Goal: Check status: Check status

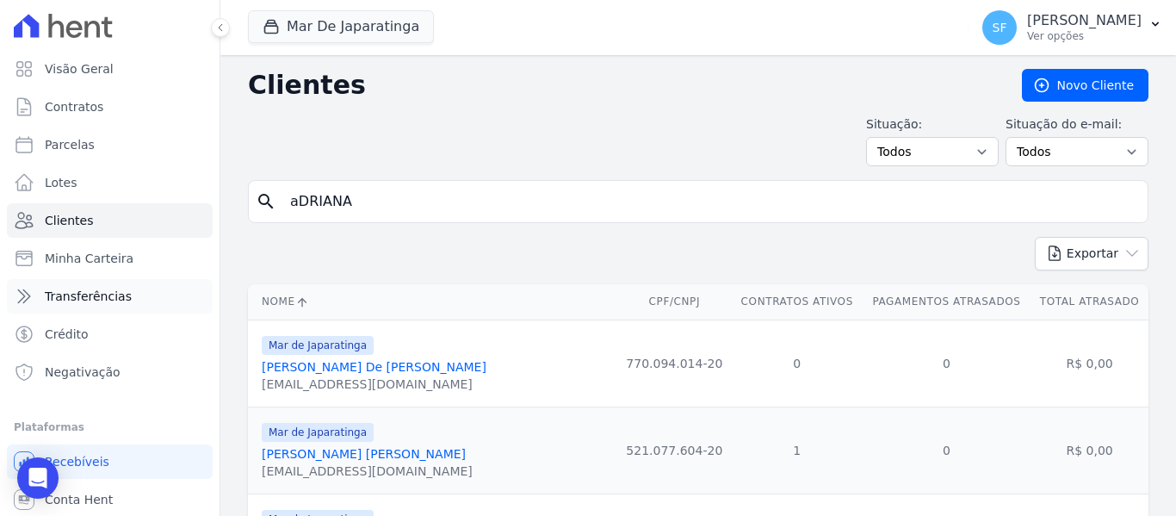
scroll to position [206, 0]
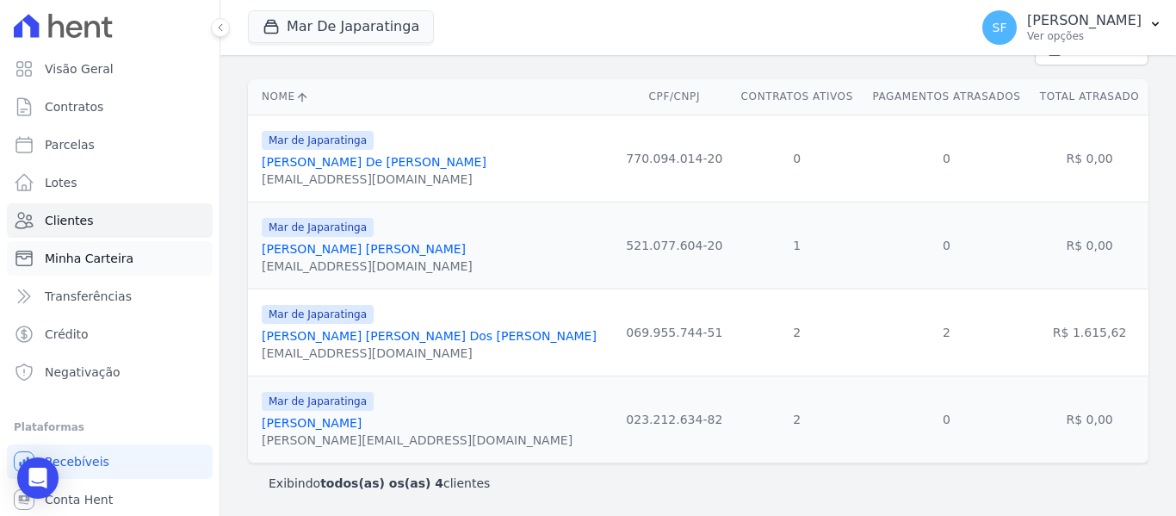
click at [70, 267] on link "Minha Carteira" at bounding box center [110, 258] width 206 height 34
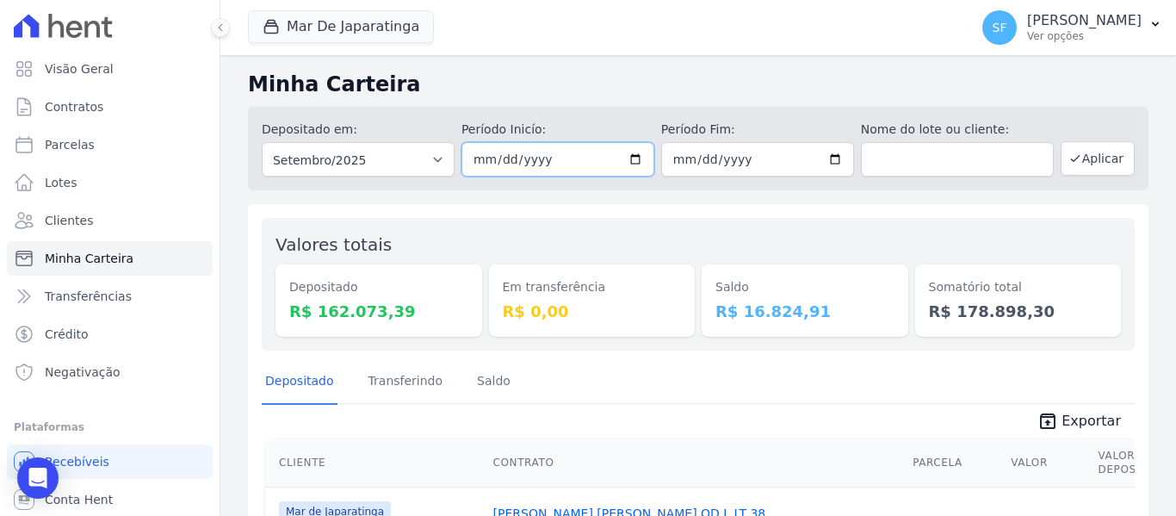
click at [635, 159] on input "2025-09-01" at bounding box center [558, 159] width 193 height 34
type input "[DATE]"
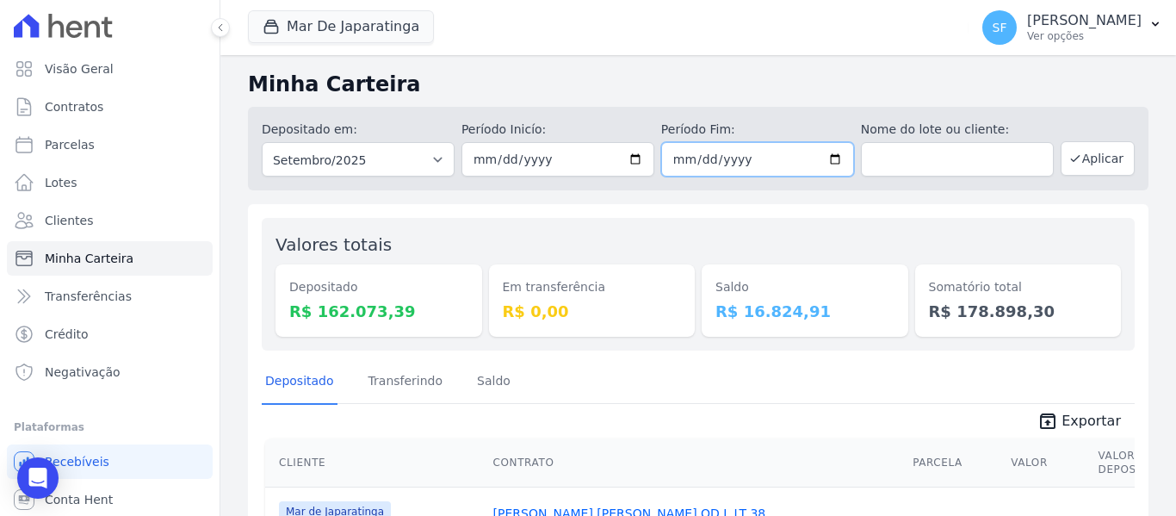
click at [830, 161] on input "2025-09-30" at bounding box center [757, 159] width 193 height 34
type input "[DATE]"
click at [1081, 156] on button "Aplicar" at bounding box center [1098, 158] width 74 height 34
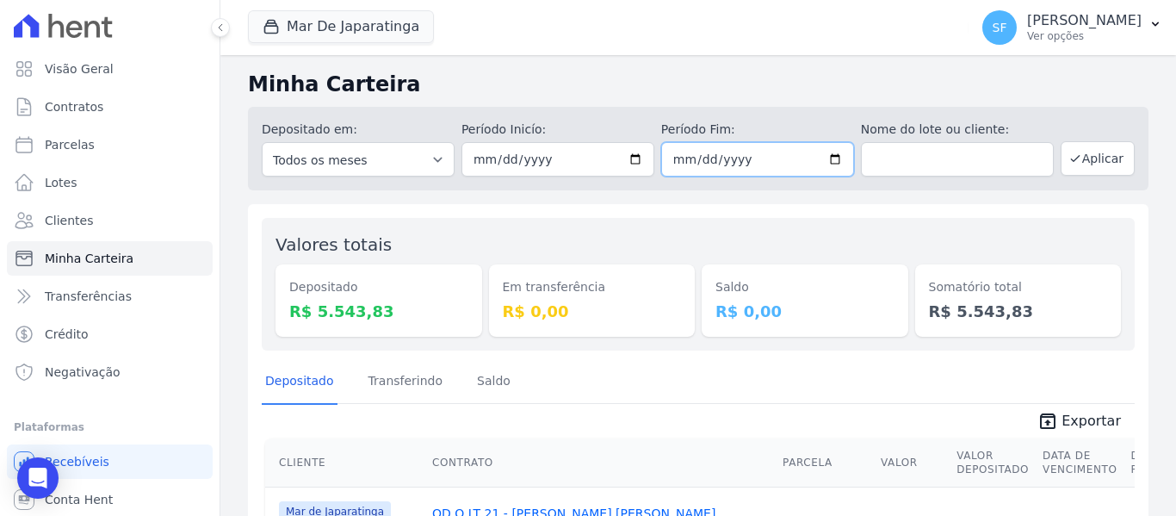
click at [826, 159] on input "[DATE]" at bounding box center [757, 159] width 193 height 34
type input "[DATE]"
click at [1076, 159] on button "Aplicar" at bounding box center [1098, 158] width 74 height 34
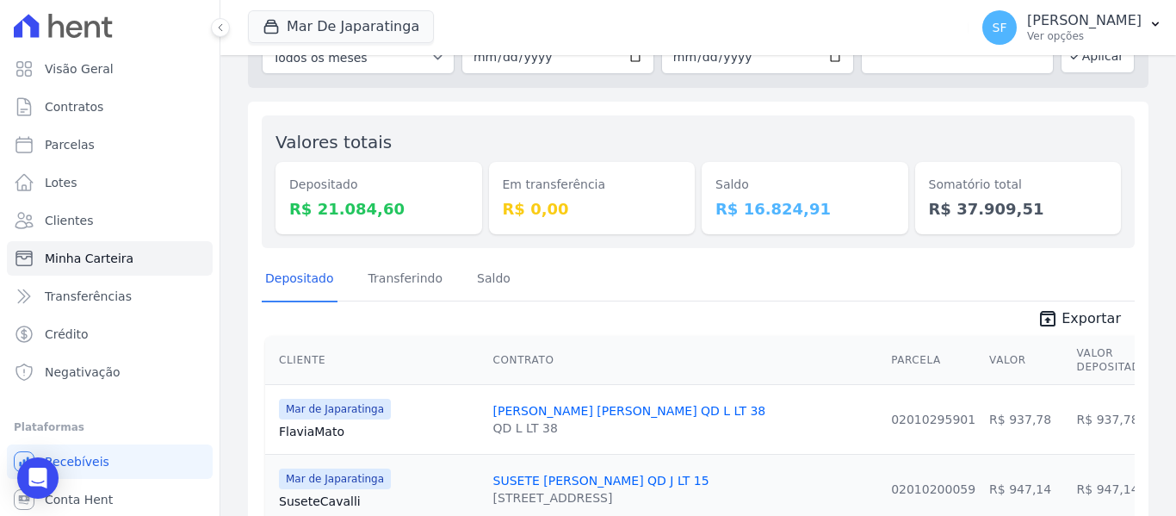
scroll to position [172, 0]
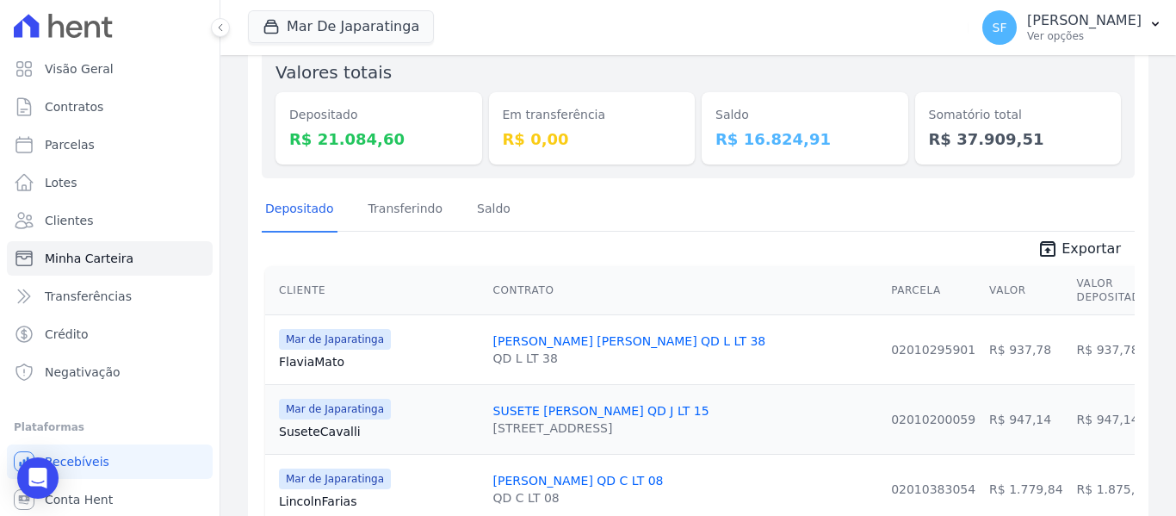
click at [1070, 260] on link "unarchive Exportar" at bounding box center [1079, 251] width 111 height 24
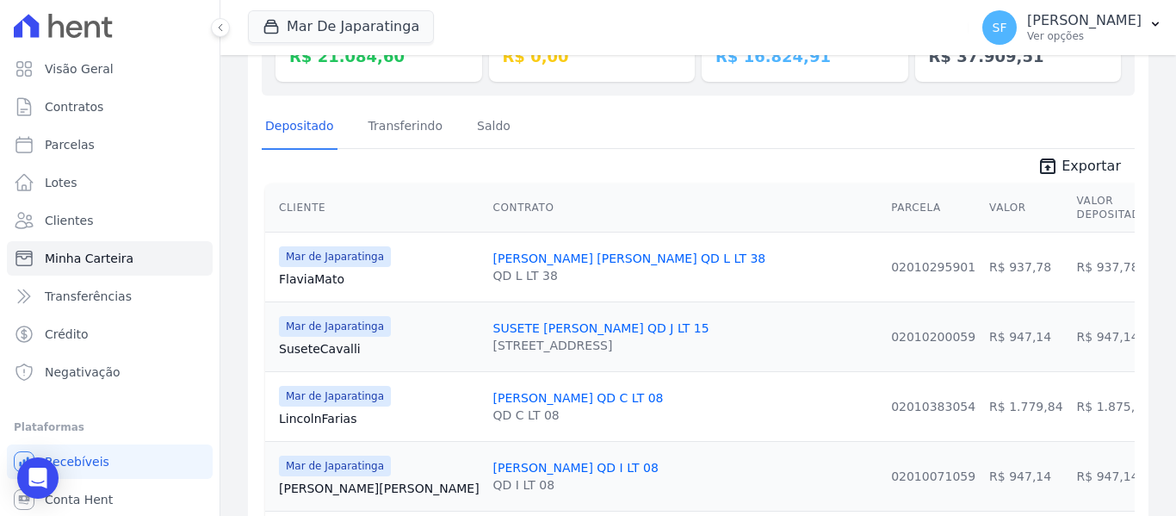
scroll to position [344, 0]
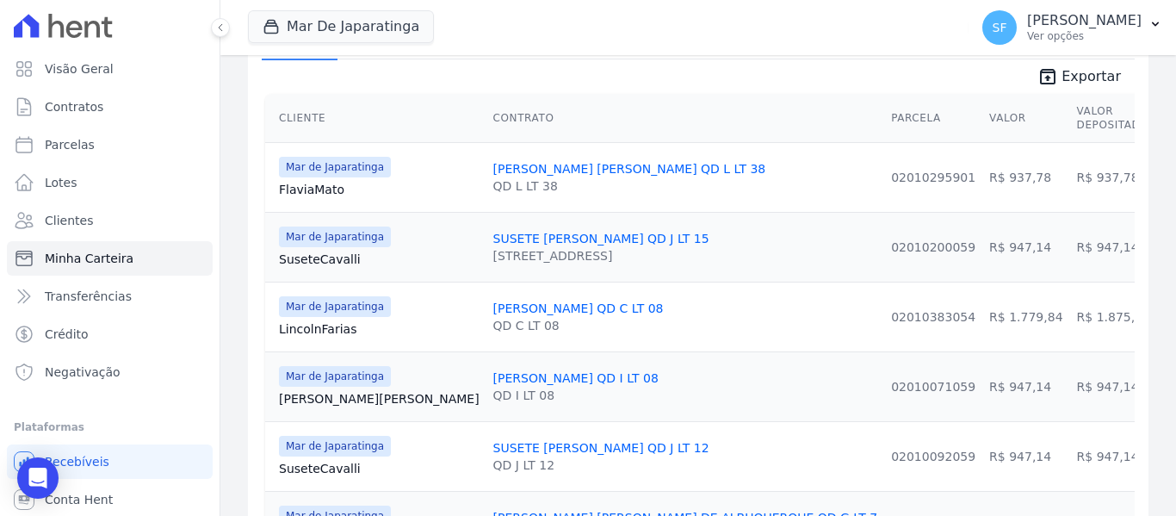
click at [648, 117] on th "Contrato" at bounding box center [686, 118] width 399 height 49
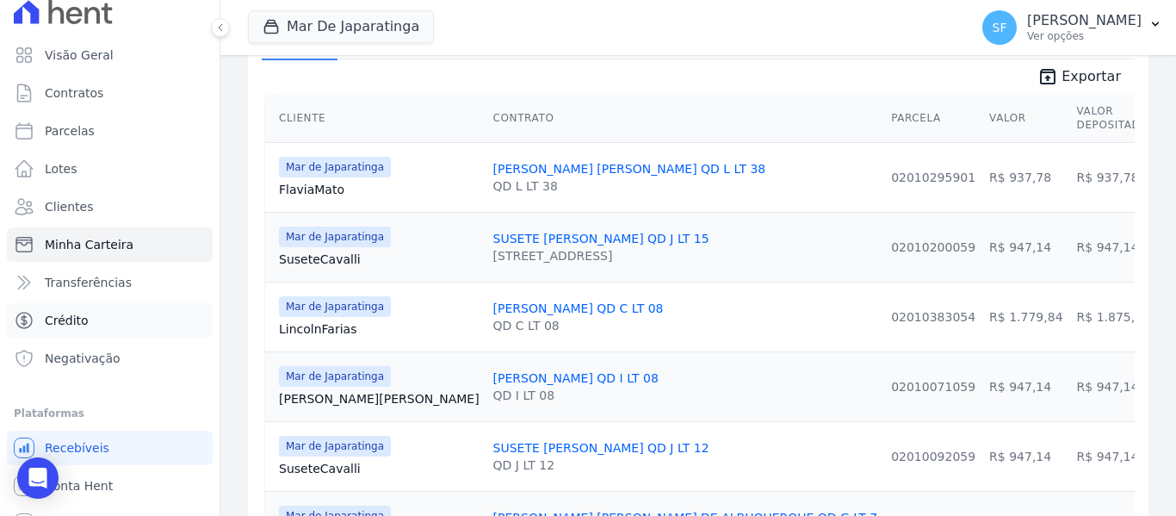
scroll to position [0, 0]
